Goal: Contribute content

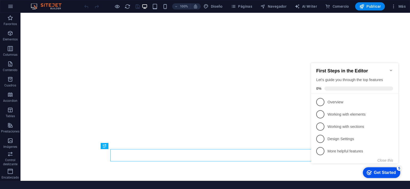
click at [391, 68] on icon "Minimize checklist" at bounding box center [391, 70] width 4 height 4
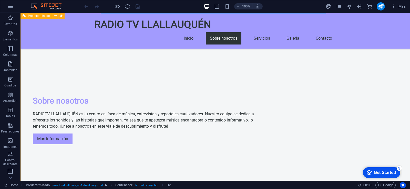
scroll to position [282, 0]
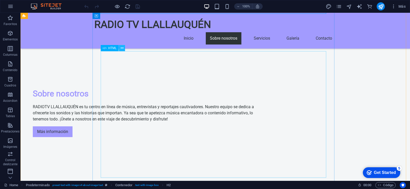
click at [122, 48] on icon at bounding box center [122, 48] width 3 height 5
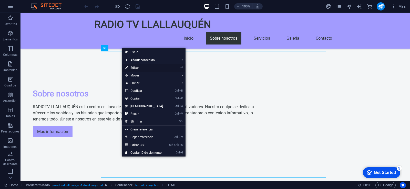
click at [135, 68] on link "⏎ Editar" at bounding box center [144, 68] width 44 height 8
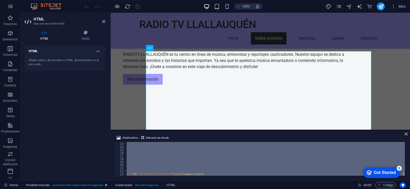
scroll to position [0, 131]
drag, startPoint x: 134, startPoint y: 143, endPoint x: 360, endPoint y: 182, distance: 229.3
click at [360, 181] on section "Favoritos Elementos Columnas Contenido Cuadros Accordion Tablas Prestaciones Im…" at bounding box center [205, 97] width 410 height 168
type textarea "<div class="boxPlayerTV"> <iframe src="[URL][DOMAIN_NAME]" scrolling="no" frame…"
click at [106, 21] on aside "HTML Elemento #ed-824644638 HTML Estilo HTML Añade, edita y da formato a HTML d…" at bounding box center [65, 97] width 90 height 168
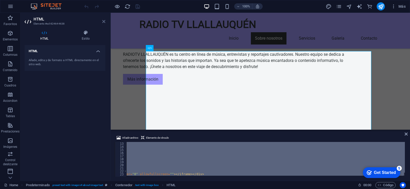
click at [103, 21] on icon at bounding box center [103, 21] width 3 height 4
